Goal: Information Seeking & Learning: Learn about a topic

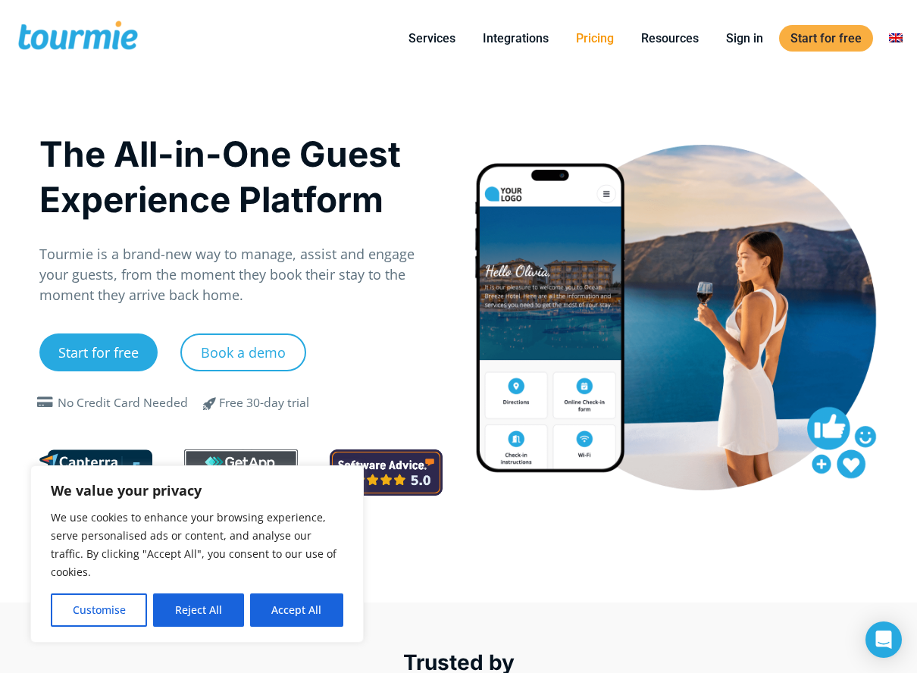
click at [596, 38] on link "Pricing" at bounding box center [595, 38] width 61 height 19
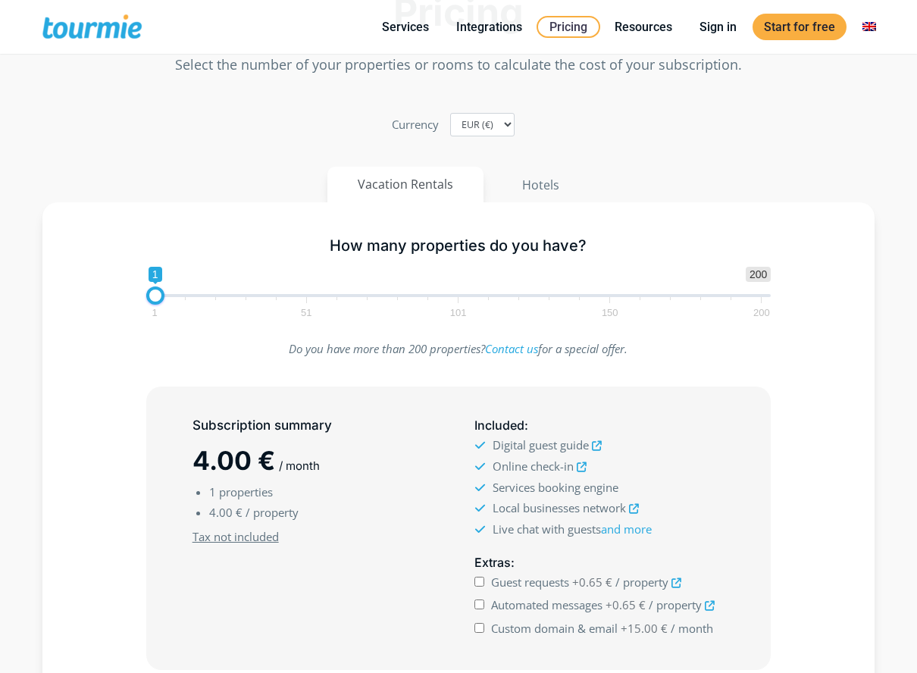
scroll to position [153, 0]
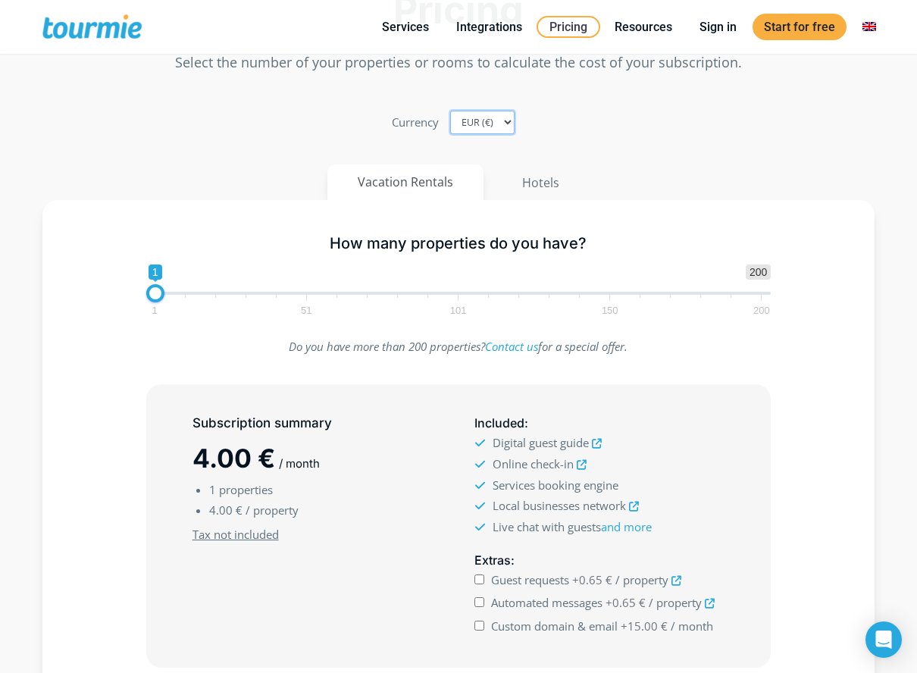
click at [495, 117] on select "EUR (€) USD ($) GBP (£)" at bounding box center [482, 122] width 64 height 23
select select "USD"
click at [450, 111] on select "EUR (€) USD ($) GBP (£)" at bounding box center [482, 122] width 64 height 23
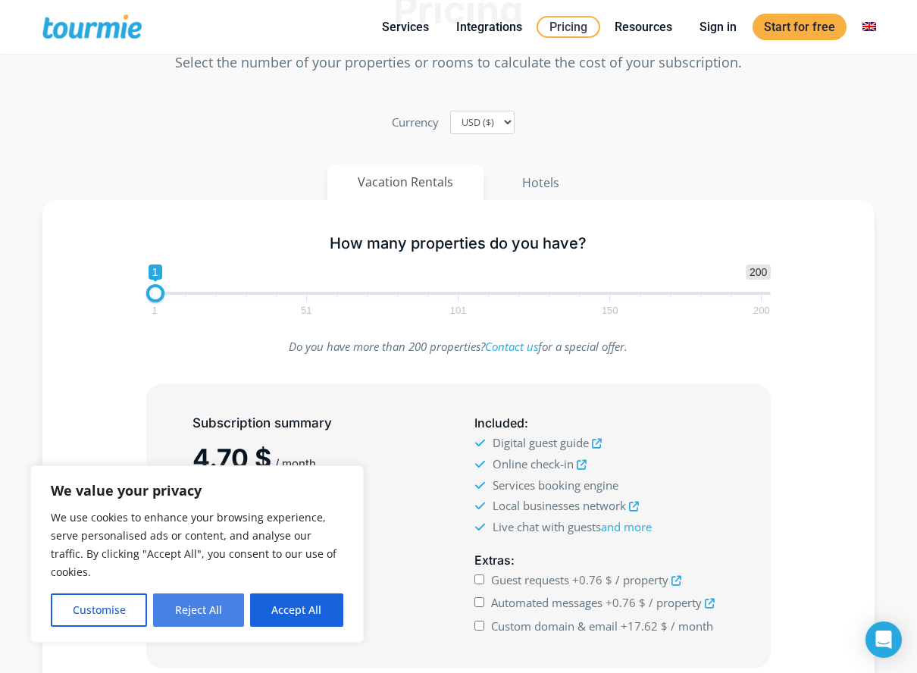
click at [217, 600] on button "Reject All" at bounding box center [198, 610] width 90 height 33
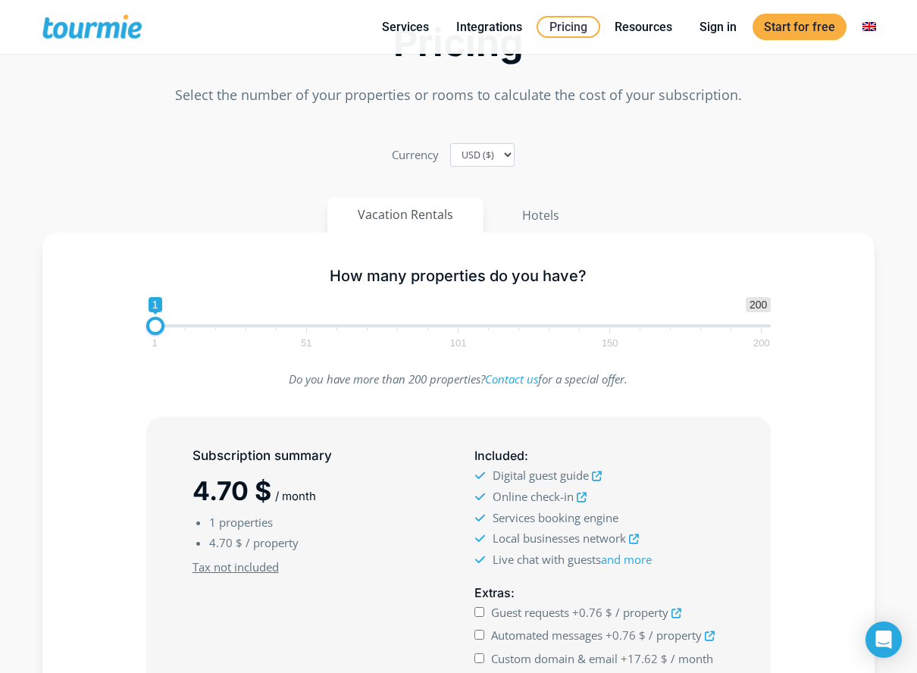
scroll to position [0, 0]
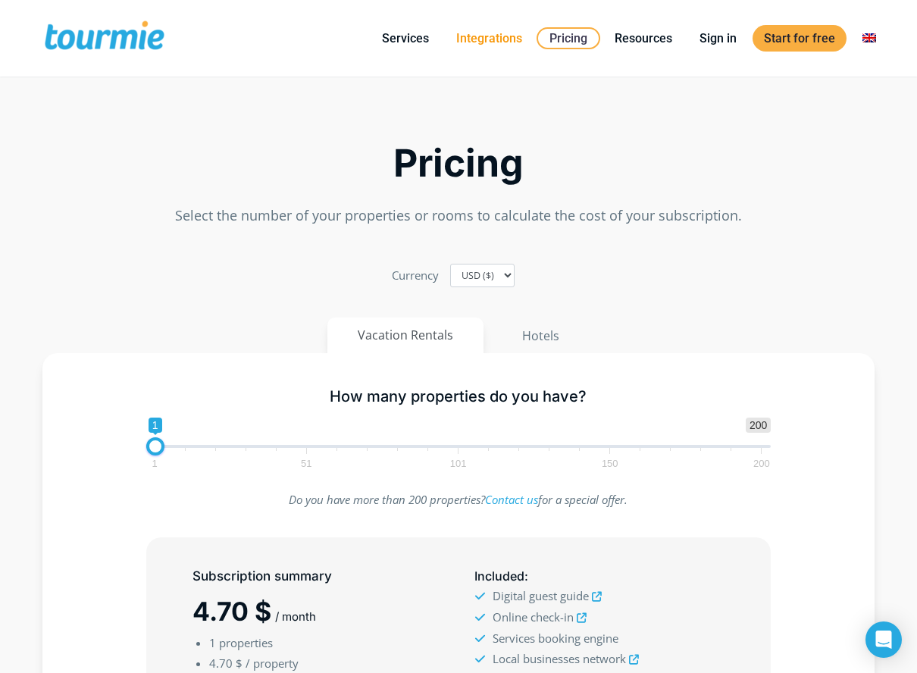
click at [460, 44] on link "Integrations" at bounding box center [489, 38] width 89 height 19
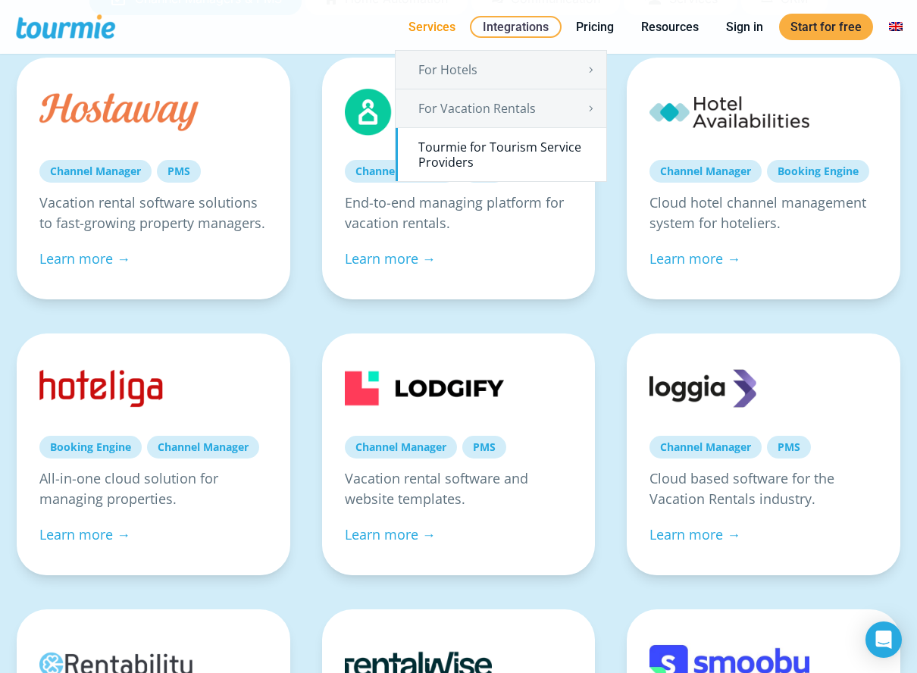
scroll to position [318, 0]
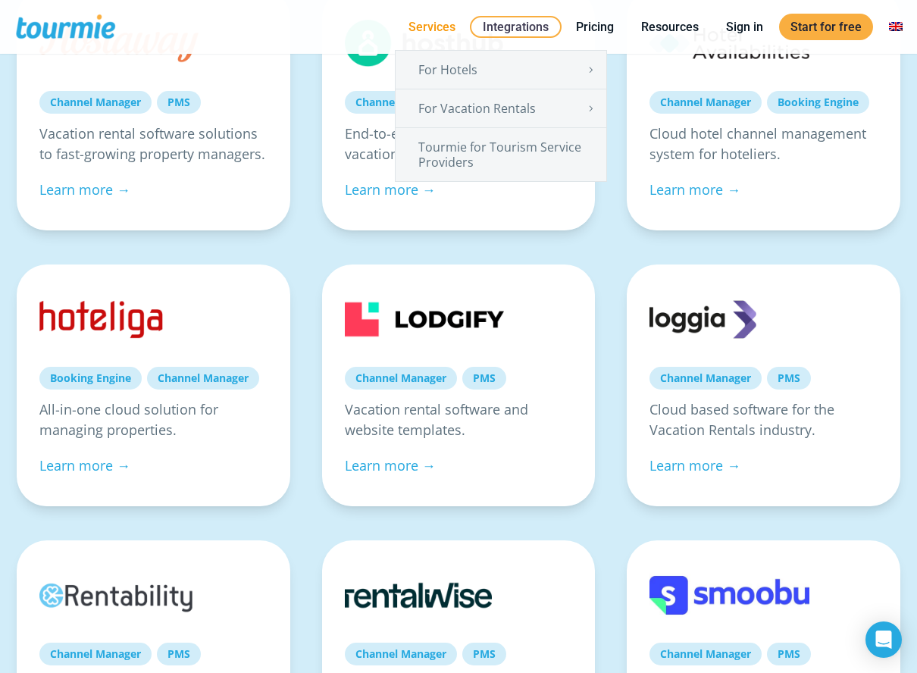
click at [444, 23] on link "Services" at bounding box center [432, 26] width 70 height 19
